Goal: Use online tool/utility

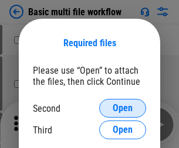
click at [123, 109] on span "Open" at bounding box center [123, 108] width 20 height 9
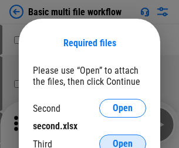
click at [123, 140] on span "Open" at bounding box center [123, 144] width 20 height 9
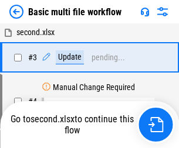
scroll to position [201, 0]
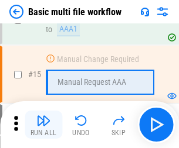
click at [43, 125] on img "button" at bounding box center [43, 121] width 14 height 14
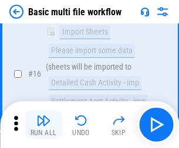
click at [43, 125] on img "button" at bounding box center [43, 121] width 14 height 14
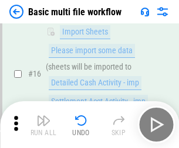
scroll to position [781, 0]
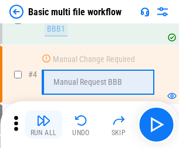
click at [43, 125] on img "button" at bounding box center [43, 121] width 14 height 14
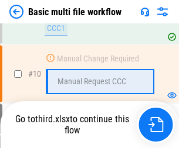
scroll to position [550, 0]
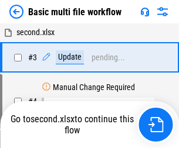
scroll to position [48, 0]
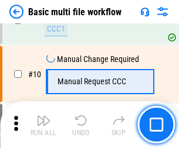
click at [43, 125] on img "button" at bounding box center [43, 121] width 14 height 14
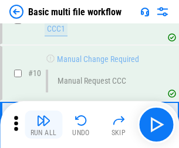
click at [43, 125] on img "button" at bounding box center [43, 121] width 14 height 14
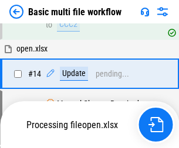
scroll to position [698, 0]
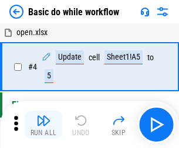
click at [43, 125] on img "button" at bounding box center [43, 121] width 14 height 14
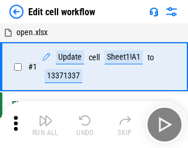
click at [43, 125] on img "button" at bounding box center [46, 121] width 14 height 14
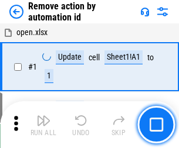
scroll to position [43, 0]
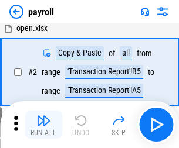
click at [43, 125] on img "button" at bounding box center [43, 121] width 14 height 14
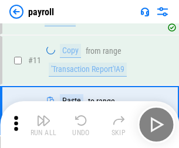
scroll to position [85, 0]
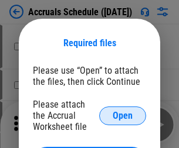
click at [123, 116] on span "Open" at bounding box center [123, 115] width 20 height 9
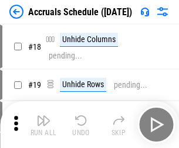
click at [43, 125] on img "button" at bounding box center [43, 121] width 14 height 14
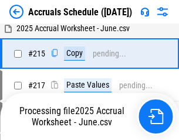
scroll to position [1794, 0]
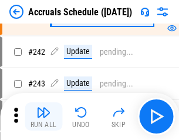
click at [43, 116] on img "button" at bounding box center [43, 112] width 14 height 14
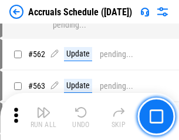
scroll to position [4271, 0]
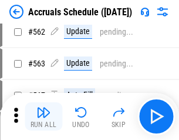
click at [43, 116] on img "button" at bounding box center [43, 112] width 14 height 14
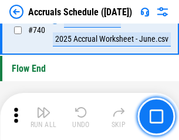
scroll to position [5824, 0]
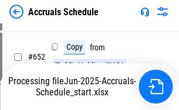
scroll to position [4821, 0]
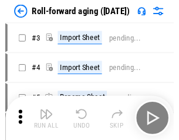
scroll to position [2, 0]
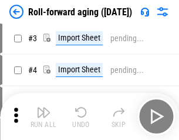
click at [43, 116] on img "button" at bounding box center [43, 112] width 14 height 14
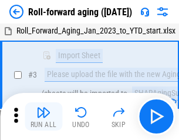
click at [43, 116] on img "button" at bounding box center [43, 112] width 14 height 14
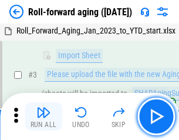
scroll to position [76, 0]
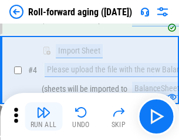
click at [43, 116] on img "button" at bounding box center [43, 112] width 14 height 14
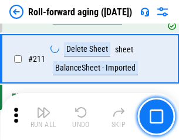
scroll to position [3701, 0]
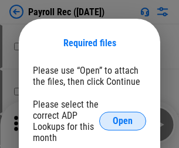
click at [123, 121] on span "Open" at bounding box center [123, 121] width 20 height 9
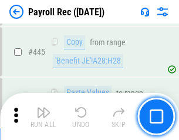
scroll to position [6018, 0]
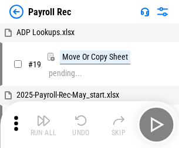
click at [43, 125] on img "button" at bounding box center [43, 121] width 14 height 14
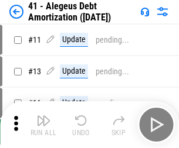
click at [43, 125] on img "button" at bounding box center [43, 121] width 14 height 14
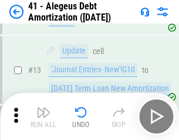
scroll to position [145, 0]
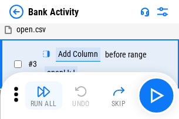
click at [43, 96] on img "button" at bounding box center [43, 91] width 14 height 14
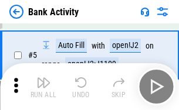
scroll to position [62, 0]
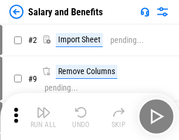
click at [43, 116] on img "button" at bounding box center [43, 112] width 14 height 14
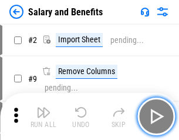
scroll to position [16, 0]
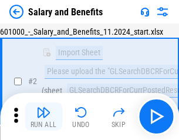
click at [43, 116] on img "button" at bounding box center [43, 112] width 14 height 14
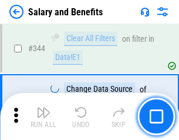
scroll to position [5492, 0]
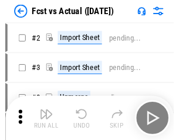
scroll to position [15, 0]
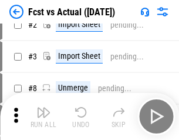
click at [43, 116] on img "button" at bounding box center [43, 112] width 14 height 14
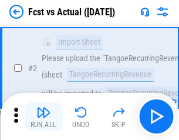
click at [43, 116] on img "button" at bounding box center [43, 112] width 14 height 14
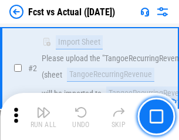
scroll to position [110, 0]
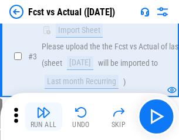
click at [43, 116] on img "button" at bounding box center [43, 112] width 14 height 14
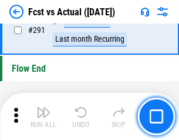
scroll to position [5552, 0]
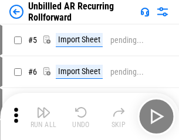
click at [43, 116] on img "button" at bounding box center [43, 112] width 14 height 14
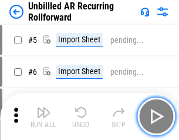
scroll to position [25, 0]
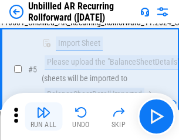
click at [43, 116] on img "button" at bounding box center [43, 112] width 14 height 14
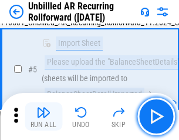
scroll to position [110, 0]
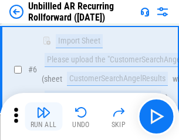
click at [43, 116] on img "button" at bounding box center [43, 112] width 14 height 14
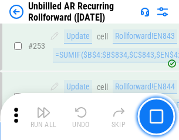
scroll to position [3984, 0]
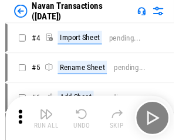
scroll to position [19, 0]
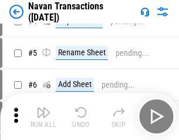
click at [43, 116] on img "button" at bounding box center [43, 112] width 14 height 14
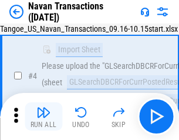
click at [43, 116] on img "button" at bounding box center [43, 112] width 14 height 14
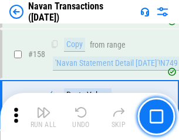
scroll to position [3803, 0]
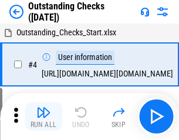
click at [43, 116] on img "button" at bounding box center [43, 112] width 14 height 14
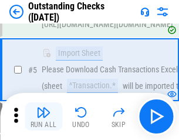
click at [43, 116] on img "button" at bounding box center [43, 112] width 14 height 14
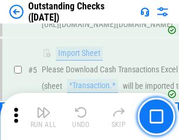
scroll to position [123, 0]
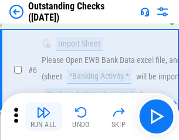
click at [43, 116] on img "button" at bounding box center [43, 112] width 14 height 14
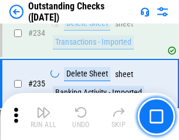
scroll to position [3562, 0]
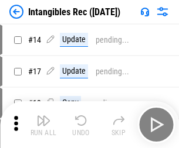
click at [43, 125] on img "button" at bounding box center [43, 121] width 14 height 14
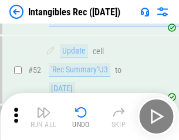
scroll to position [457, 0]
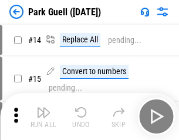
click at [43, 116] on img "button" at bounding box center [43, 112] width 14 height 14
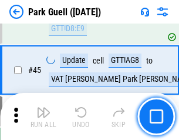
scroll to position [1467, 0]
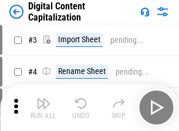
click at [43, 99] on img "button" at bounding box center [43, 103] width 14 height 14
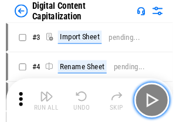
scroll to position [34, 0]
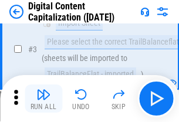
click at [43, 99] on img "button" at bounding box center [43, 94] width 14 height 14
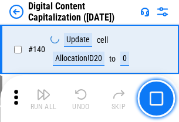
scroll to position [1244, 0]
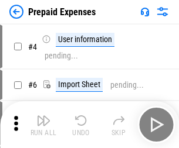
click at [43, 116] on img "button" at bounding box center [43, 121] width 14 height 14
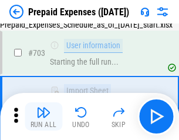
click at [43, 116] on img "button" at bounding box center [43, 112] width 14 height 14
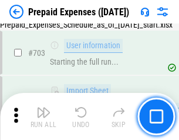
scroll to position [3225, 0]
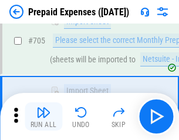
click at [43, 116] on img "button" at bounding box center [43, 112] width 14 height 14
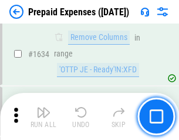
scroll to position [11421, 0]
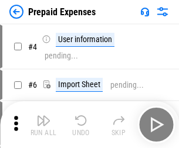
click at [43, 125] on img "button" at bounding box center [43, 121] width 14 height 14
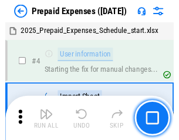
scroll to position [52, 0]
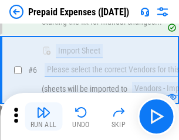
click at [43, 116] on img "button" at bounding box center [43, 112] width 14 height 14
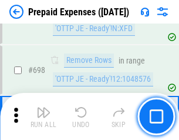
scroll to position [4085, 0]
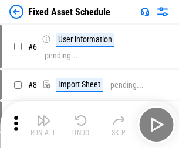
click at [43, 125] on img "button" at bounding box center [43, 121] width 14 height 14
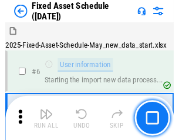
scroll to position [63, 0]
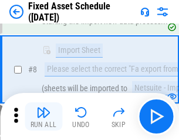
click at [43, 116] on img "button" at bounding box center [43, 112] width 14 height 14
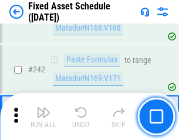
scroll to position [3634, 0]
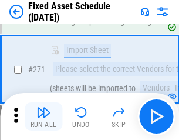
click at [43, 116] on img "button" at bounding box center [43, 112] width 14 height 14
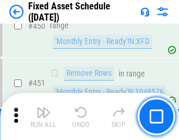
scroll to position [5244, 0]
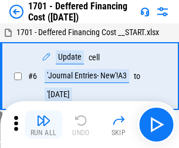
click at [43, 125] on img "button" at bounding box center [43, 121] width 14 height 14
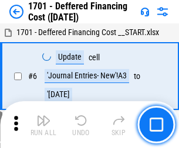
scroll to position [141, 0]
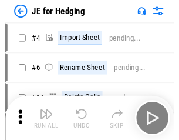
scroll to position [2, 0]
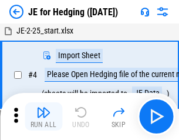
click at [43, 116] on img "button" at bounding box center [43, 112] width 14 height 14
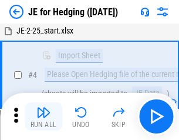
click at [43, 116] on img "button" at bounding box center [43, 112] width 14 height 14
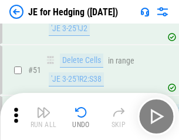
scroll to position [760, 0]
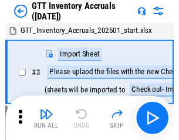
scroll to position [2, 0]
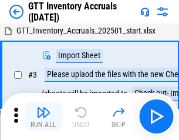
click at [43, 116] on img "button" at bounding box center [43, 112] width 14 height 14
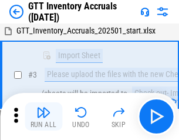
click at [43, 116] on img "button" at bounding box center [43, 112] width 14 height 14
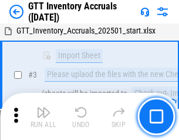
scroll to position [76, 0]
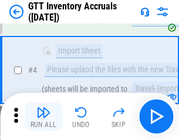
click at [43, 116] on img "button" at bounding box center [43, 112] width 14 height 14
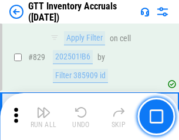
scroll to position [8904, 0]
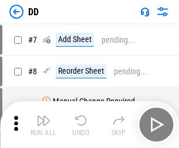
click at [43, 125] on img "button" at bounding box center [43, 121] width 14 height 14
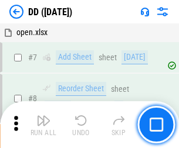
scroll to position [113, 0]
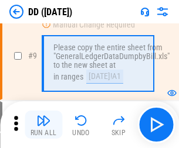
click at [43, 125] on img "button" at bounding box center [43, 121] width 14 height 14
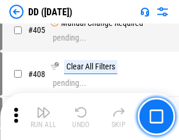
scroll to position [5248, 0]
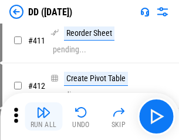
click at [43, 116] on img "button" at bounding box center [43, 112] width 14 height 14
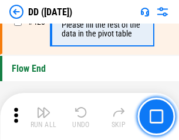
scroll to position [5614, 0]
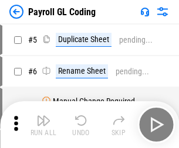
click at [43, 125] on img "button" at bounding box center [43, 121] width 14 height 14
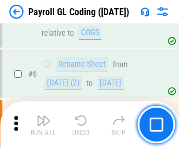
scroll to position [141, 0]
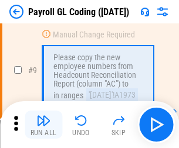
click at [43, 125] on img "button" at bounding box center [43, 121] width 14 height 14
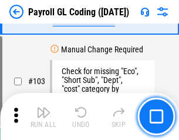
scroll to position [2752, 0]
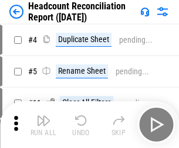
click at [43, 125] on img "button" at bounding box center [43, 121] width 14 height 14
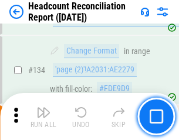
scroll to position [1410, 0]
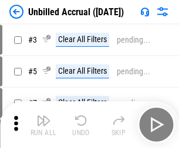
click at [43, 125] on img "button" at bounding box center [43, 121] width 14 height 14
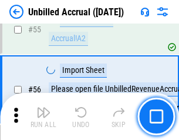
scroll to position [1225, 0]
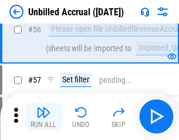
click at [43, 116] on img "button" at bounding box center [43, 112] width 14 height 14
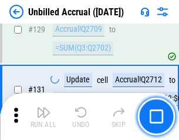
scroll to position [3494, 0]
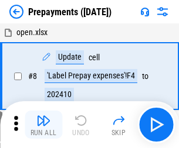
click at [43, 125] on img "button" at bounding box center [43, 121] width 14 height 14
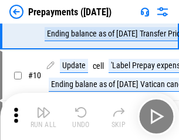
scroll to position [73, 0]
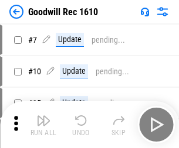
click at [43, 125] on img "button" at bounding box center [43, 121] width 14 height 14
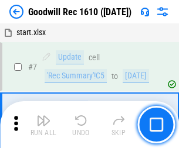
scroll to position [201, 0]
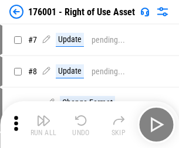
click at [43, 125] on img "button" at bounding box center [43, 121] width 14 height 14
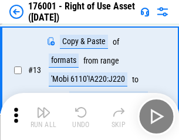
scroll to position [76, 0]
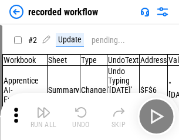
click at [43, 116] on img "button" at bounding box center [43, 112] width 14 height 14
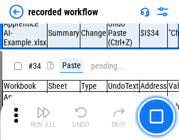
scroll to position [3667, 0]
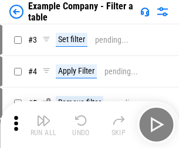
click at [43, 125] on img "button" at bounding box center [43, 121] width 14 height 14
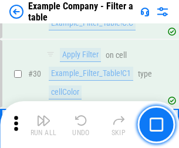
scroll to position [1073, 0]
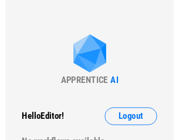
scroll to position [18, 0]
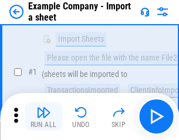
click at [43, 116] on img "button" at bounding box center [43, 112] width 14 height 14
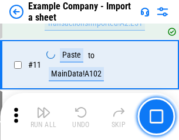
scroll to position [259, 0]
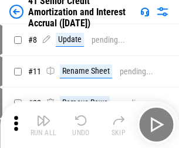
click at [43, 116] on img "button" at bounding box center [43, 121] width 14 height 14
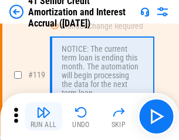
click at [43, 116] on img "button" at bounding box center [43, 112] width 14 height 14
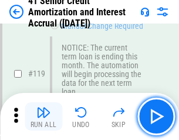
scroll to position [1107, 0]
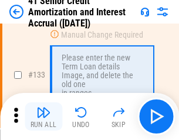
click at [43, 116] on img "button" at bounding box center [43, 112] width 14 height 14
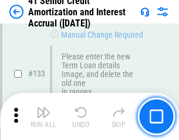
scroll to position [1226, 0]
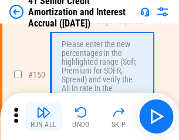
click at [43, 116] on img "button" at bounding box center [43, 112] width 14 height 14
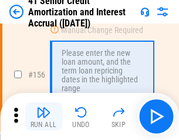
click at [43, 116] on img "button" at bounding box center [43, 112] width 14 height 14
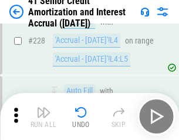
scroll to position [2627, 0]
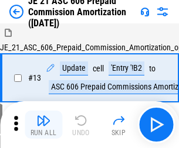
click at [43, 116] on img "button" at bounding box center [43, 121] width 14 height 14
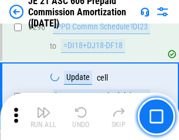
scroll to position [2159, 0]
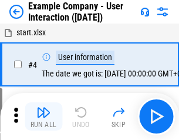
click at [43, 116] on img "button" at bounding box center [43, 112] width 14 height 14
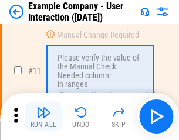
click at [43, 116] on img "button" at bounding box center [43, 112] width 14 height 14
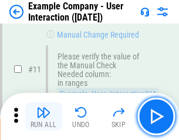
scroll to position [254, 0]
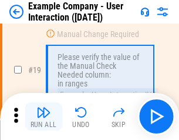
click at [43, 116] on img "button" at bounding box center [43, 112] width 14 height 14
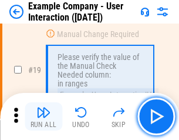
click at [43, 116] on img "button" at bounding box center [43, 112] width 14 height 14
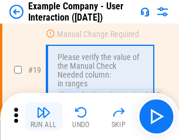
click at [43, 116] on img "button" at bounding box center [43, 112] width 14 height 14
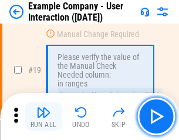
click at [43, 116] on img "button" at bounding box center [43, 112] width 14 height 14
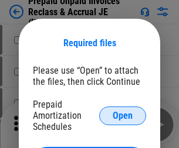
click at [123, 116] on span "Open" at bounding box center [123, 115] width 20 height 9
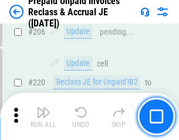
scroll to position [1520, 0]
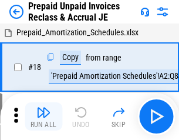
click at [43, 116] on img "button" at bounding box center [43, 112] width 14 height 14
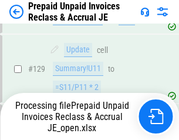
scroll to position [1520, 0]
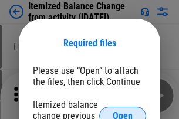
click at [123, 111] on span "Open" at bounding box center [123, 115] width 20 height 9
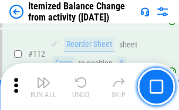
scroll to position [1962, 0]
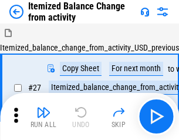
scroll to position [18, 0]
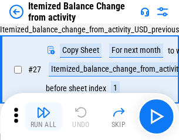
click at [43, 116] on img "button" at bounding box center [43, 112] width 14 height 14
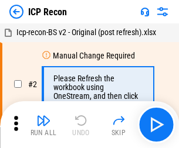
scroll to position [5, 0]
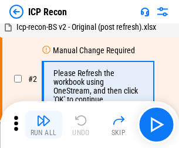
click at [43, 125] on img "button" at bounding box center [43, 121] width 14 height 14
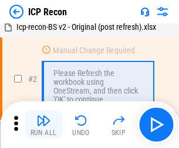
click at [43, 125] on img "button" at bounding box center [43, 121] width 14 height 14
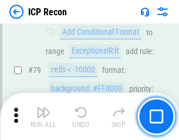
scroll to position [1150, 0]
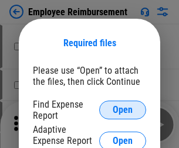
click at [123, 110] on span "Open" at bounding box center [123, 110] width 20 height 9
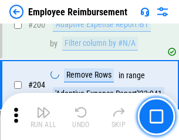
scroll to position [2893, 0]
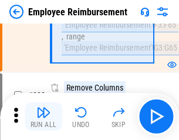
click at [43, 116] on img "button" at bounding box center [43, 112] width 14 height 14
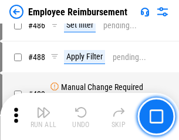
scroll to position [7343, 0]
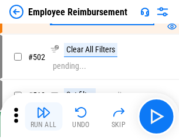
click at [43, 116] on img "button" at bounding box center [43, 112] width 14 height 14
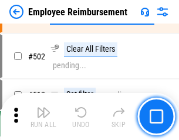
click at [43, 116] on img "button" at bounding box center [43, 112] width 14 height 14
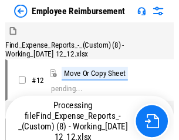
scroll to position [40, 0]
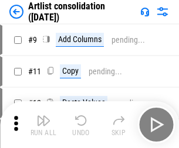
click at [43, 125] on img "button" at bounding box center [43, 121] width 14 height 14
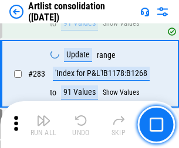
scroll to position [4851, 0]
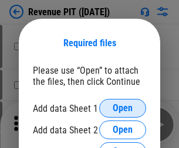
click at [123, 109] on span "Open" at bounding box center [123, 108] width 20 height 9
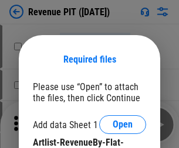
scroll to position [16, 0]
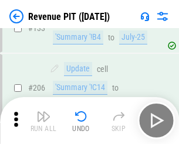
scroll to position [1192, 0]
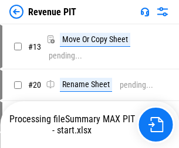
scroll to position [13, 0]
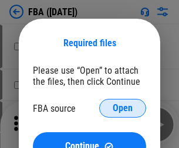
click at [123, 109] on span "Open" at bounding box center [123, 108] width 20 height 9
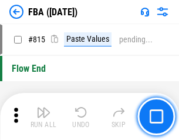
scroll to position [10501, 0]
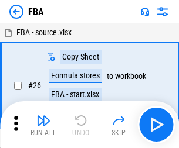
scroll to position [12, 0]
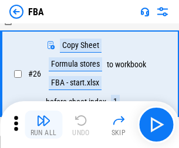
click at [43, 125] on img "button" at bounding box center [43, 121] width 14 height 14
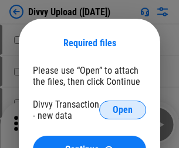
click at [123, 110] on span "Open" at bounding box center [123, 110] width 20 height 9
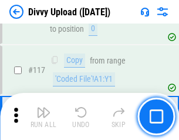
scroll to position [993, 0]
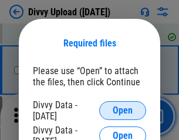
click at [123, 110] on span "Open" at bounding box center [123, 110] width 20 height 9
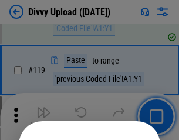
scroll to position [1095, 0]
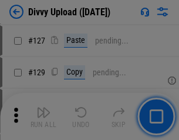
scroll to position [1259, 0]
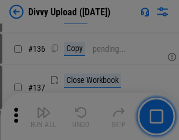
scroll to position [1484, 0]
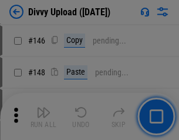
scroll to position [1771, 0]
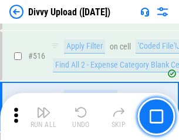
scroll to position [7359, 0]
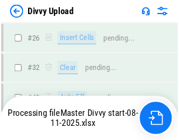
scroll to position [993, 0]
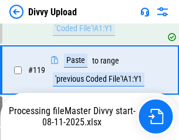
scroll to position [1100, 0]
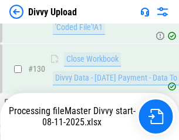
scroll to position [1418, 0]
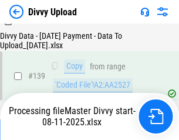
scroll to position [1676, 0]
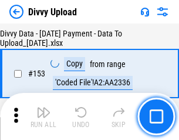
scroll to position [2194, 0]
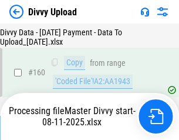
scroll to position [2452, 0]
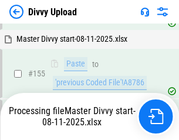
scroll to position [2304, 0]
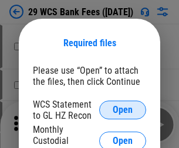
click at [123, 110] on span "Open" at bounding box center [123, 110] width 20 height 9
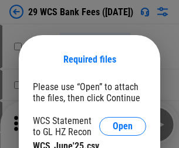
scroll to position [16, 0]
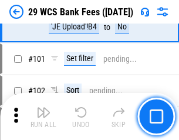
scroll to position [1143, 0]
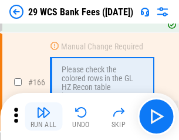
click at [43, 116] on img "button" at bounding box center [43, 112] width 14 height 14
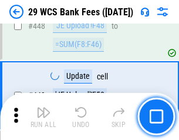
scroll to position [5680, 0]
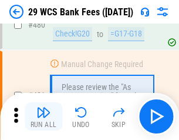
click at [43, 116] on img "button" at bounding box center [43, 112] width 14 height 14
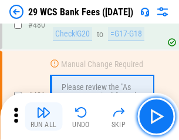
scroll to position [6049, 0]
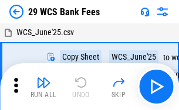
scroll to position [21, 0]
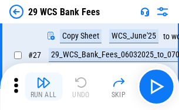
click at [43, 87] on img "button" at bounding box center [43, 83] width 14 height 14
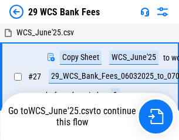
scroll to position [6, 0]
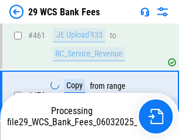
scroll to position [5967, 0]
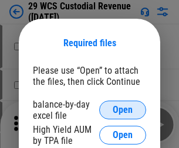
click at [123, 110] on span "Open" at bounding box center [123, 110] width 20 height 9
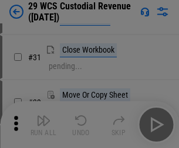
scroll to position [252, 0]
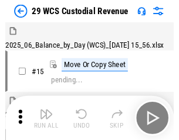
scroll to position [28, 0]
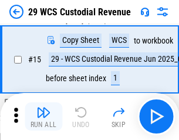
click at [43, 116] on img "button" at bounding box center [43, 112] width 14 height 14
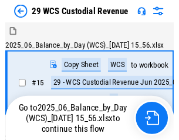
scroll to position [22, 0]
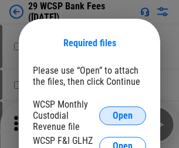
click at [123, 116] on span "Open" at bounding box center [123, 115] width 20 height 9
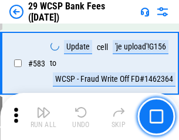
scroll to position [5394, 0]
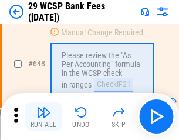
click at [43, 116] on img "button" at bounding box center [43, 112] width 14 height 14
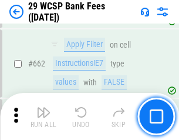
scroll to position [6851, 0]
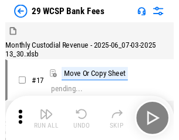
scroll to position [28, 0]
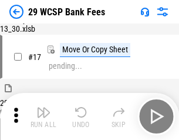
click at [43, 116] on img "button" at bounding box center [43, 112] width 14 height 14
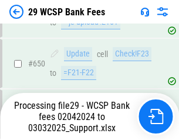
scroll to position [6622, 0]
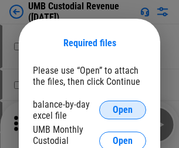
click at [123, 110] on span "Open" at bounding box center [123, 110] width 20 height 9
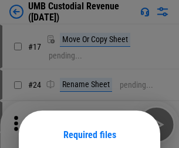
scroll to position [92, 0]
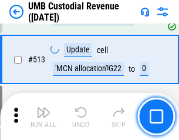
scroll to position [5674, 0]
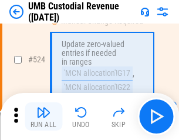
click at [43, 116] on img "button" at bounding box center [43, 112] width 14 height 14
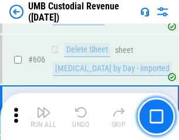
scroll to position [6771, 0]
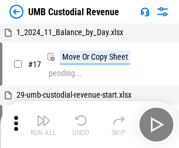
scroll to position [9, 0]
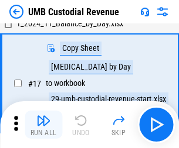
click at [43, 125] on img "button" at bounding box center [43, 121] width 14 height 14
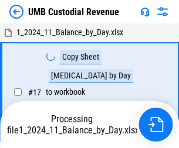
scroll to position [9, 0]
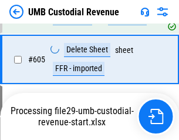
scroll to position [6744, 0]
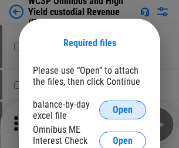
click at [123, 110] on span "Open" at bounding box center [123, 110] width 20 height 9
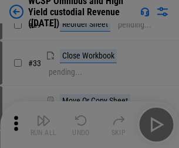
scroll to position [268, 0]
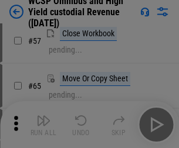
scroll to position [511, 0]
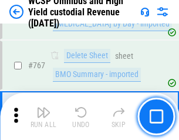
scroll to position [9558, 0]
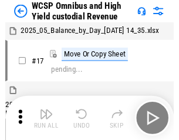
scroll to position [6, 0]
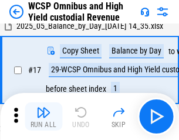
click at [43, 116] on img "button" at bounding box center [43, 112] width 14 height 14
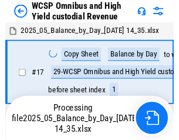
scroll to position [6, 0]
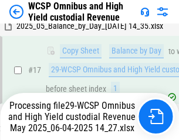
scroll to position [244, 0]
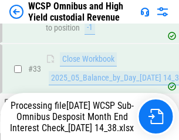
scroll to position [521, 0]
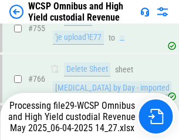
scroll to position [9531, 0]
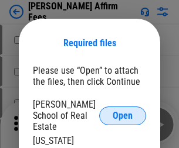
click at [123, 111] on span "Open" at bounding box center [123, 115] width 20 height 9
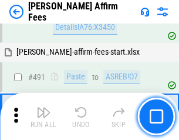
scroll to position [3190, 0]
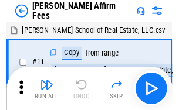
scroll to position [12, 0]
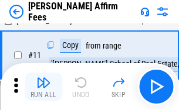
click at [43, 87] on img "button" at bounding box center [43, 83] width 14 height 14
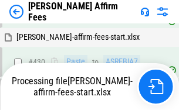
scroll to position [2662, 0]
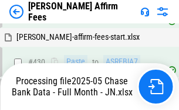
scroll to position [3094, 0]
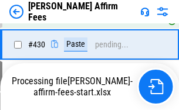
scroll to position [2713, 0]
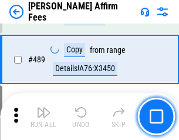
scroll to position [3062, 0]
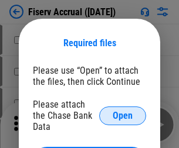
click at [123, 111] on span "Open" at bounding box center [123, 115] width 20 height 9
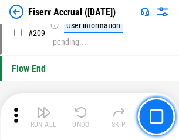
scroll to position [3643, 0]
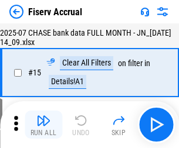
click at [43, 125] on img "button" at bounding box center [43, 121] width 14 height 14
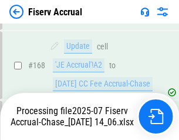
scroll to position [3010, 0]
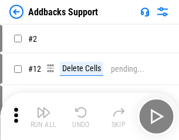
click at [43, 116] on img "button" at bounding box center [43, 112] width 14 height 14
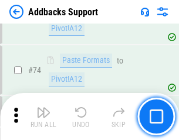
scroll to position [854, 0]
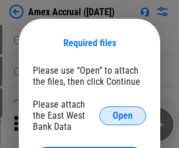
click at [123, 116] on span "Open" at bounding box center [123, 115] width 20 height 9
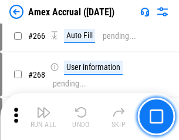
scroll to position [3290, 0]
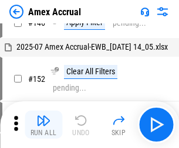
click at [43, 125] on img "button" at bounding box center [43, 121] width 14 height 14
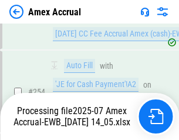
scroll to position [3422, 0]
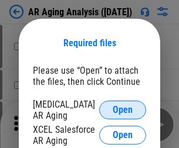
click at [123, 109] on span "Open" at bounding box center [123, 110] width 20 height 9
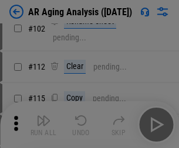
scroll to position [161, 0]
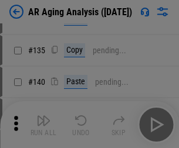
scroll to position [353, 0]
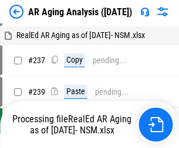
scroll to position [12, 0]
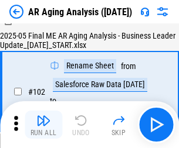
click at [43, 125] on img "button" at bounding box center [43, 121] width 14 height 14
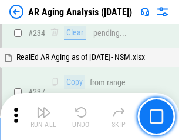
scroll to position [1818, 0]
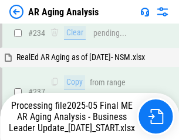
scroll to position [1853, 0]
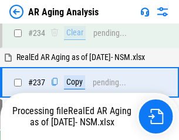
scroll to position [1805, 0]
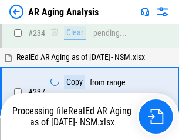
scroll to position [1853, 0]
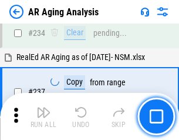
scroll to position [1805, 0]
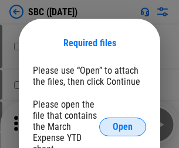
click at [123, 127] on span "Open" at bounding box center [123, 127] width 20 height 9
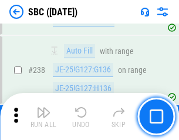
scroll to position [2218, 0]
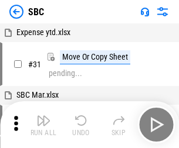
scroll to position [12, 0]
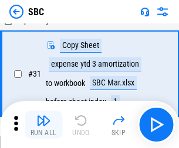
click at [43, 125] on img "button" at bounding box center [43, 121] width 14 height 14
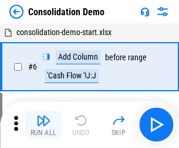
click at [43, 125] on img "button" at bounding box center [43, 121] width 14 height 14
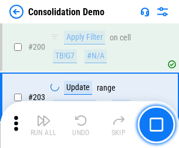
scroll to position [3678, 0]
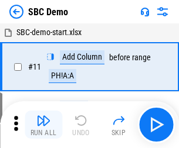
click at [43, 125] on img "button" at bounding box center [43, 121] width 14 height 14
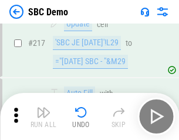
scroll to position [2896, 0]
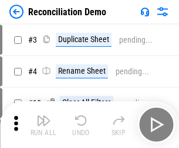
click at [43, 125] on img "button" at bounding box center [43, 121] width 14 height 14
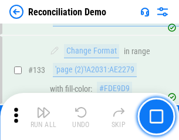
scroll to position [1393, 0]
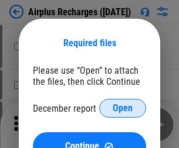
click at [123, 109] on span "Open" at bounding box center [123, 108] width 20 height 9
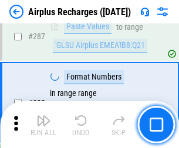
scroll to position [4235, 0]
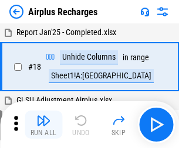
click at [43, 125] on img "button" at bounding box center [43, 121] width 14 height 14
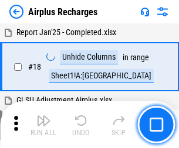
scroll to position [52, 0]
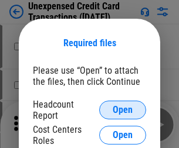
click at [123, 110] on span "Open" at bounding box center [123, 110] width 20 height 9
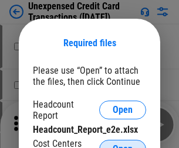
click at [123, 145] on span "Open" at bounding box center [123, 149] width 20 height 9
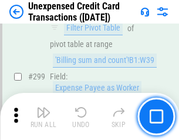
scroll to position [2795, 0]
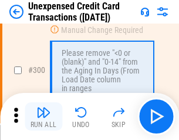
click at [43, 116] on img "button" at bounding box center [43, 112] width 14 height 14
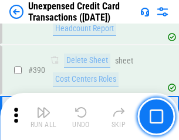
scroll to position [3779, 0]
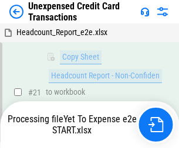
scroll to position [191, 0]
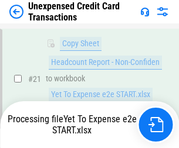
scroll to position [516, 0]
